Goal: Contribute content: Add original content to the website for others to see

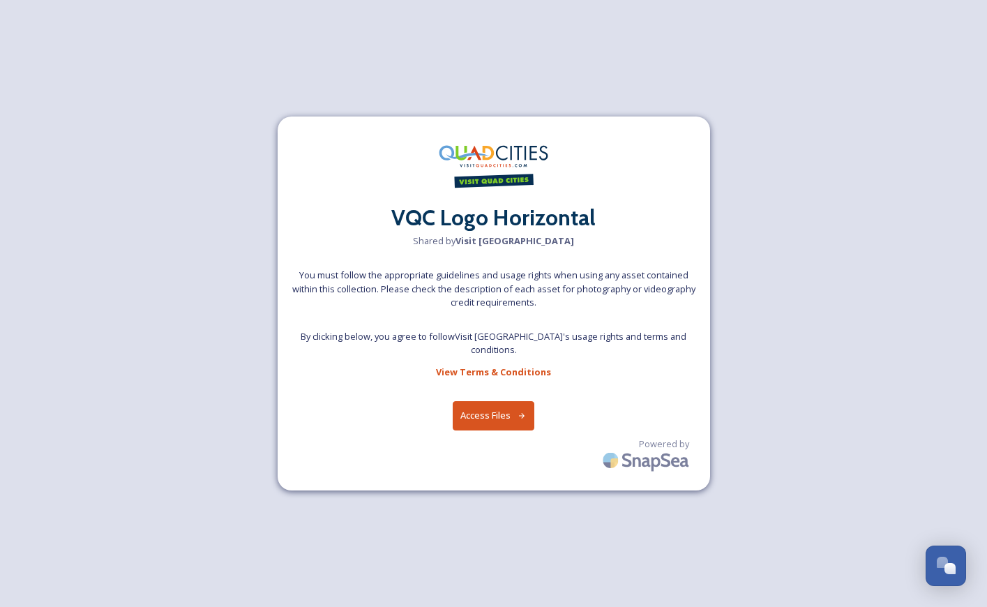
click at [491, 403] on button "Access Files" at bounding box center [494, 415] width 82 height 29
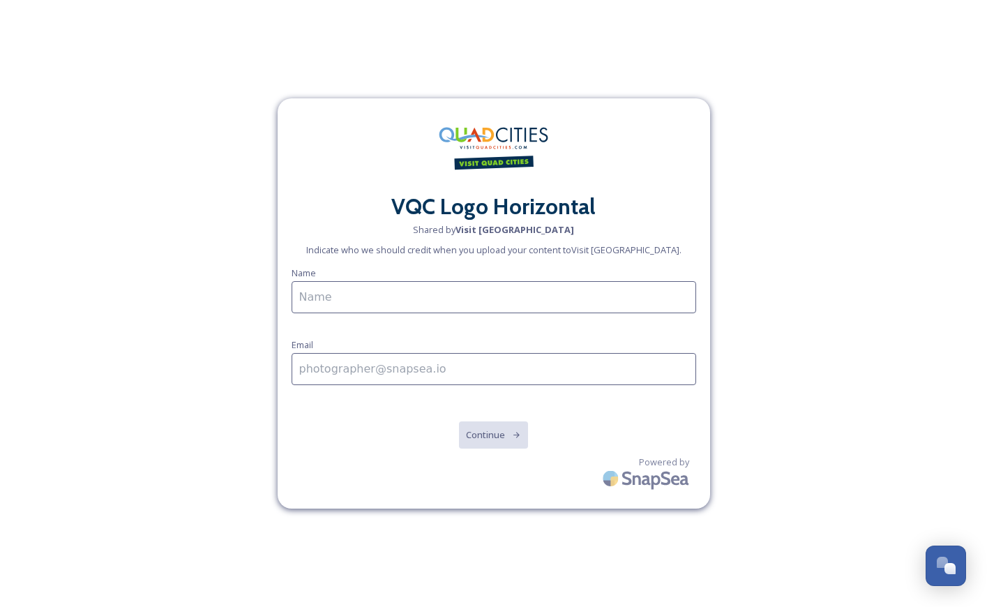
click at [358, 295] on input at bounding box center [494, 297] width 405 height 32
type input "[PERSON_NAME]"
click at [339, 373] on input at bounding box center [494, 369] width 405 height 32
type input "[PERSON_NAME][EMAIL_ADDRESS][DOMAIN_NAME]"
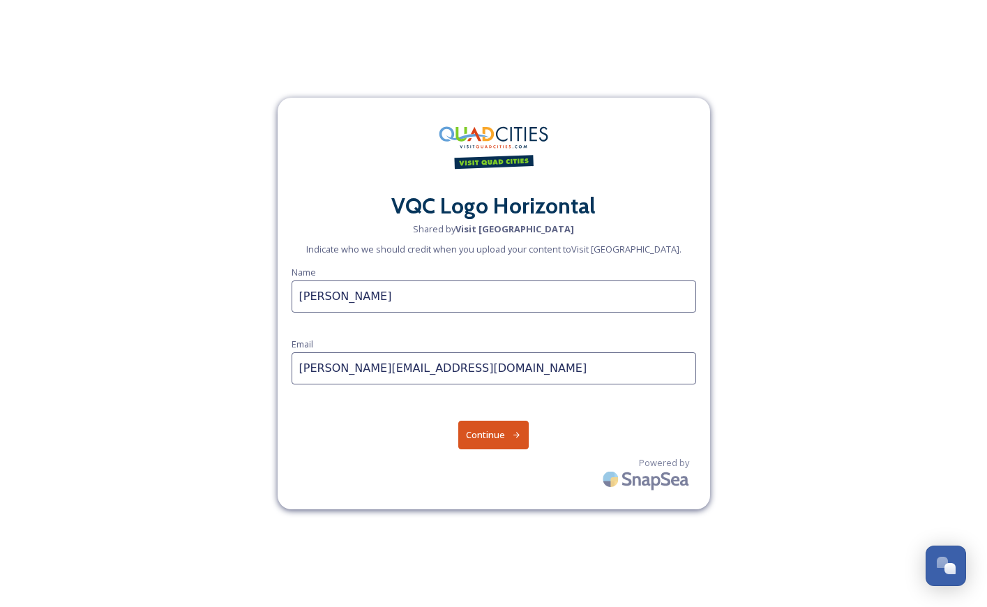
click at [486, 433] on button "Continue" at bounding box center [493, 435] width 70 height 29
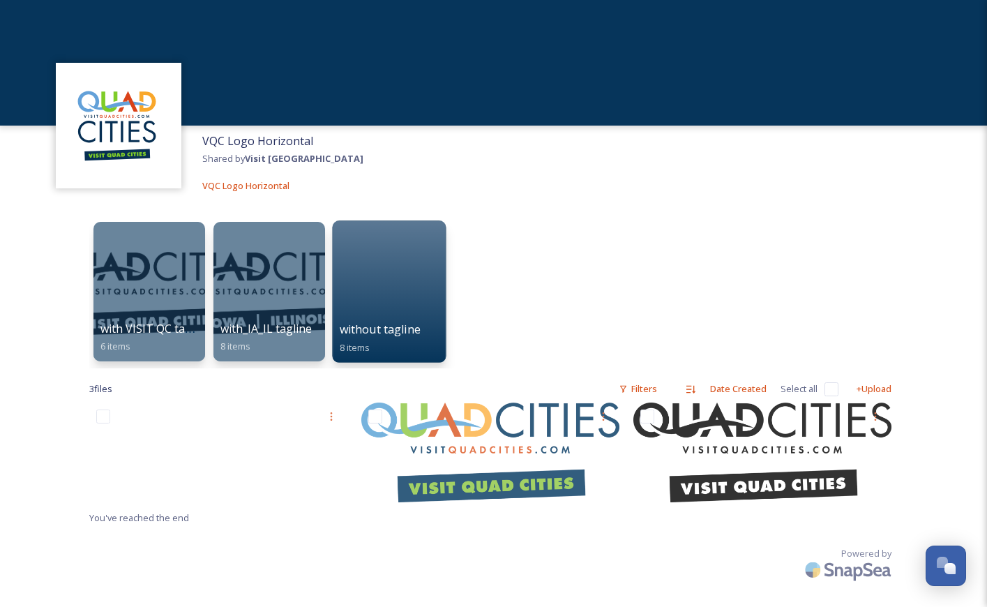
click at [393, 279] on div at bounding box center [389, 291] width 114 height 142
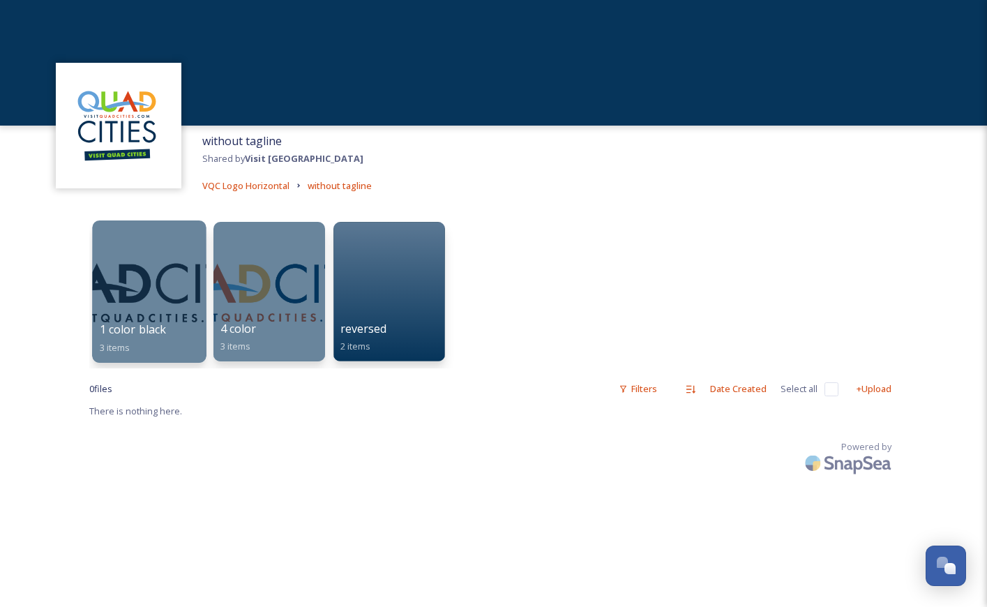
click at [130, 260] on div at bounding box center [149, 291] width 114 height 142
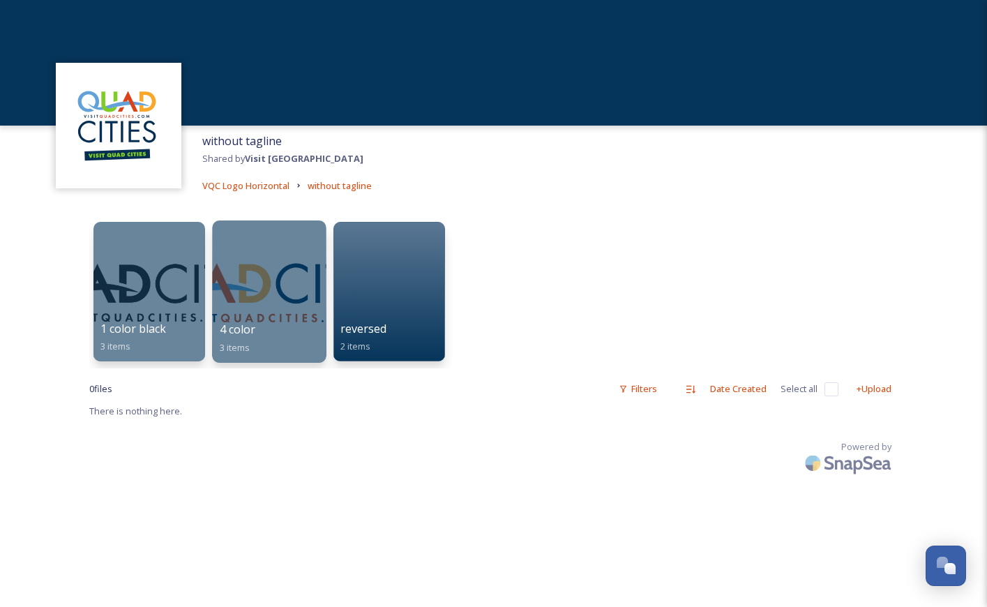
click at [267, 283] on div at bounding box center [269, 291] width 114 height 142
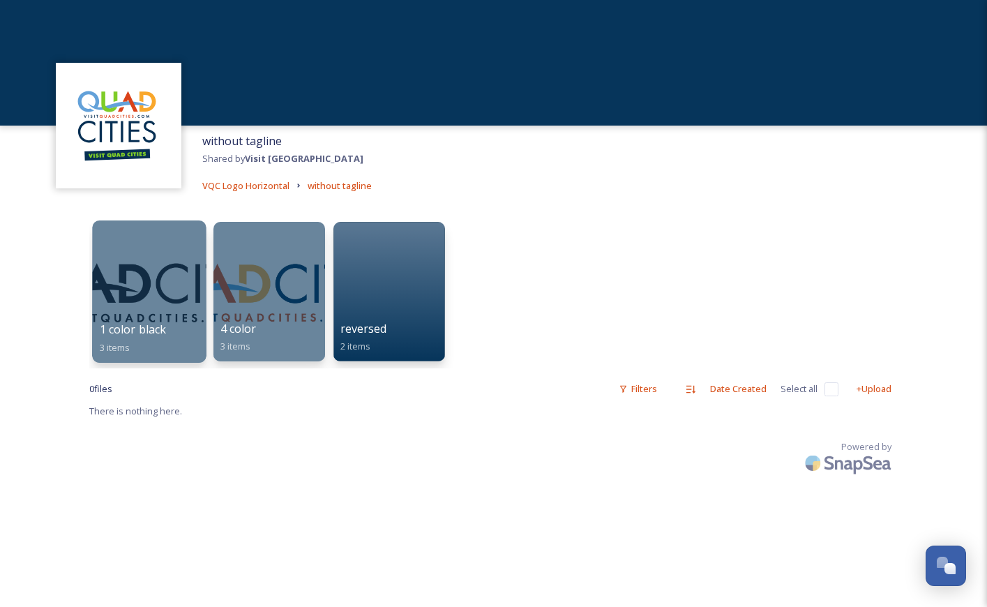
click at [152, 278] on div at bounding box center [149, 291] width 114 height 142
